Goal: Information Seeking & Learning: Learn about a topic

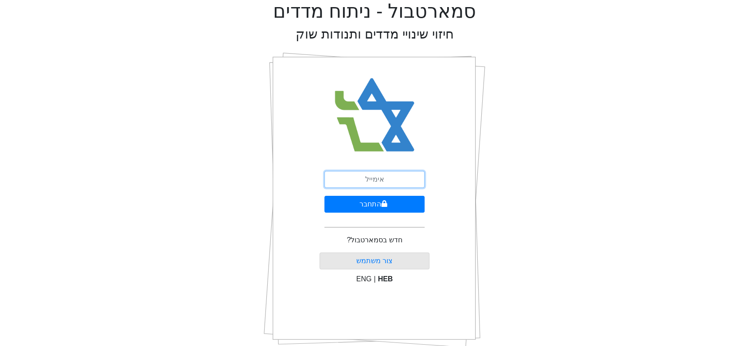
click at [383, 179] on input "email" at bounding box center [374, 179] width 100 height 17
type input "[EMAIL_ADDRESS][DOMAIN_NAME]"
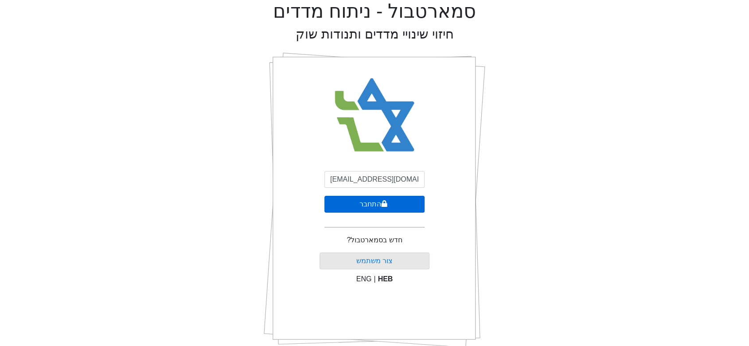
click at [379, 205] on button "התחבר" at bounding box center [374, 204] width 100 height 17
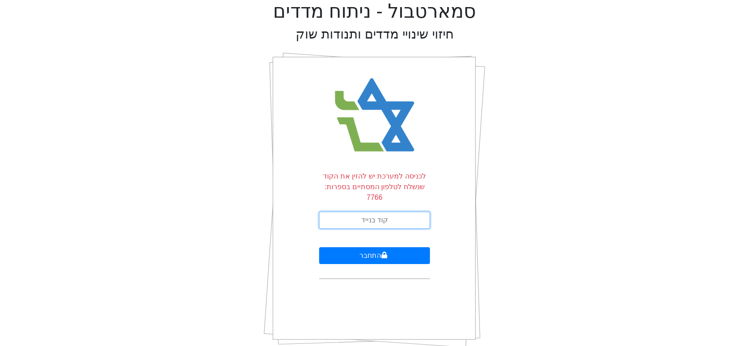
click at [372, 213] on input "text" at bounding box center [374, 220] width 111 height 17
type input "108010"
click at [319, 247] on button "התחבר" at bounding box center [374, 255] width 111 height 17
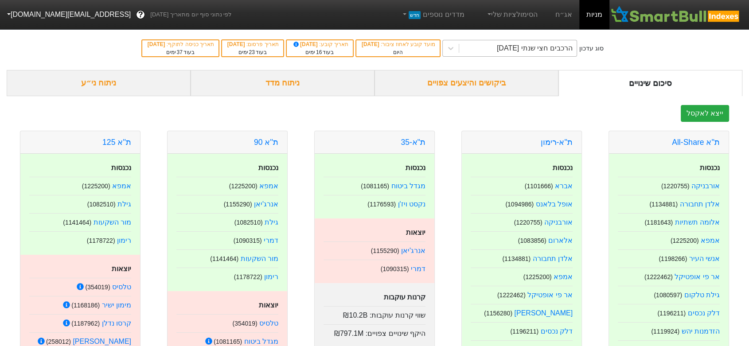
click at [524, 52] on div "הרכבים חצי שנתי [DATE]" at bounding box center [535, 48] width 76 height 11
click at [527, 44] on div "הרכבים חצי שנתי [DATE]" at bounding box center [535, 48] width 76 height 11
click at [481, 83] on div "ביקושים והיצעים צפויים" at bounding box center [466, 83] width 184 height 26
